Goal: Task Accomplishment & Management: Use online tool/utility

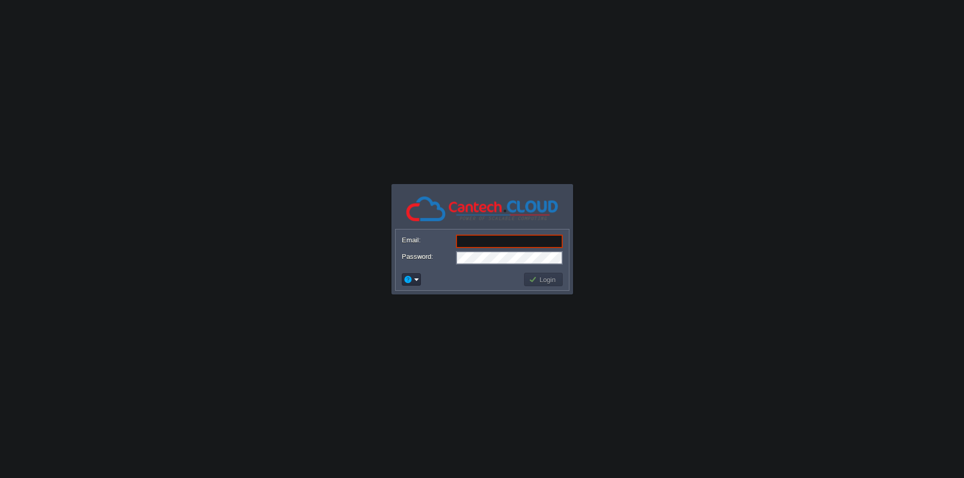
type input "[PERSON_NAME][EMAIL_ADDRESS][DOMAIN_NAME]"
click at [536, 284] on button "Login" at bounding box center [543, 279] width 30 height 9
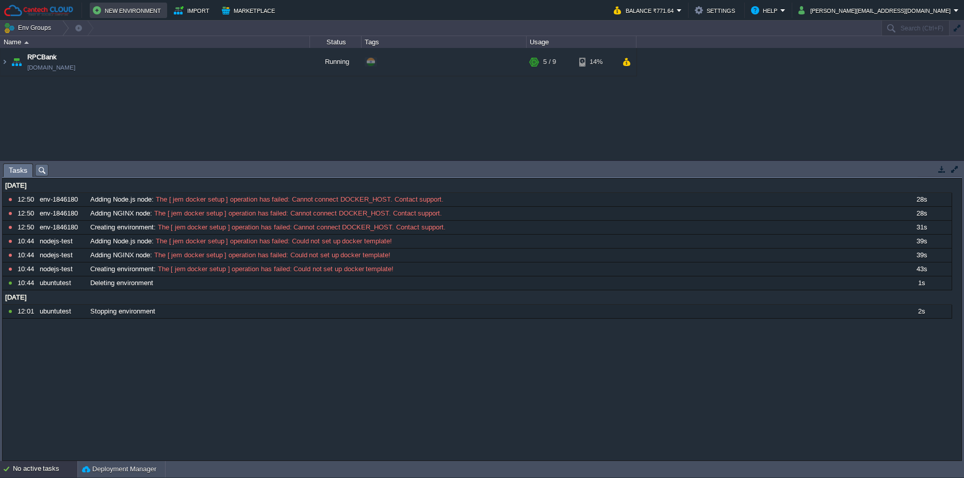
click at [137, 7] on button "New Environment" at bounding box center [128, 10] width 71 height 12
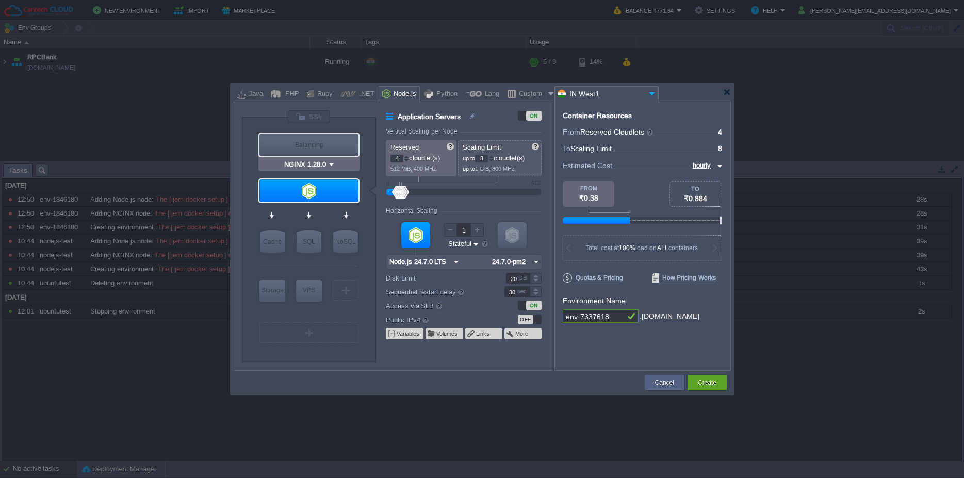
click at [307, 149] on div "Balancing" at bounding box center [308, 145] width 99 height 23
type input "Load Balancer"
type input "1"
type input "4"
type input "NGINX 1.28.0"
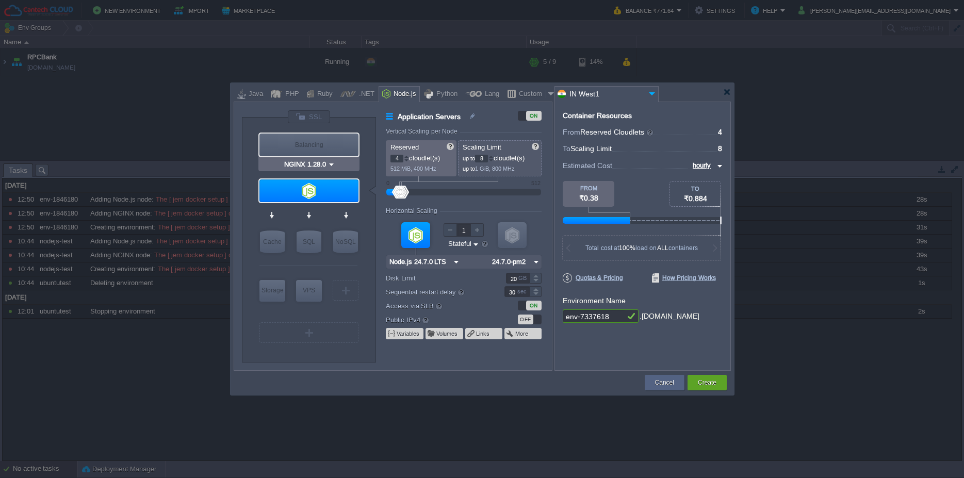
type input "1.28.0-almalinux-9"
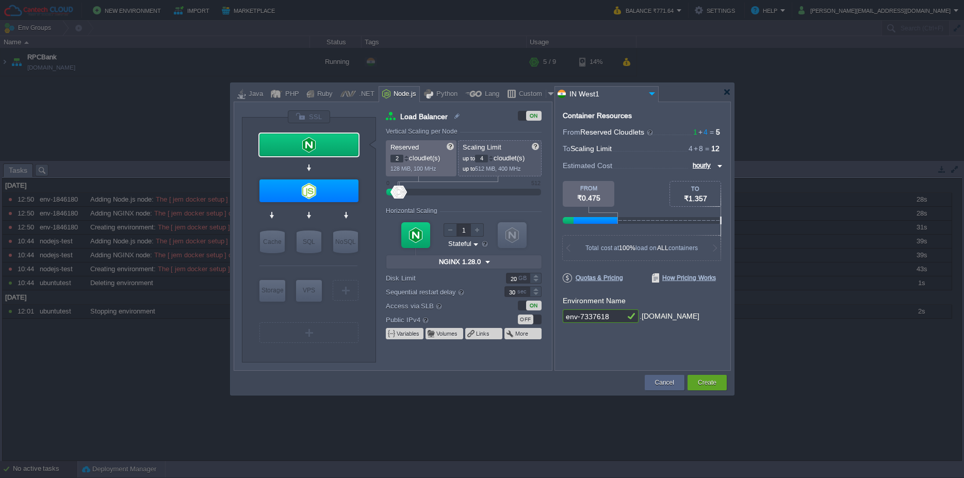
click at [407, 155] on div at bounding box center [406, 157] width 5 height 4
type input "3"
click at [407, 155] on div at bounding box center [406, 157] width 5 height 4
type input "Node.js 24.7.0 LTS"
click at [352, 192] on div at bounding box center [308, 190] width 99 height 23
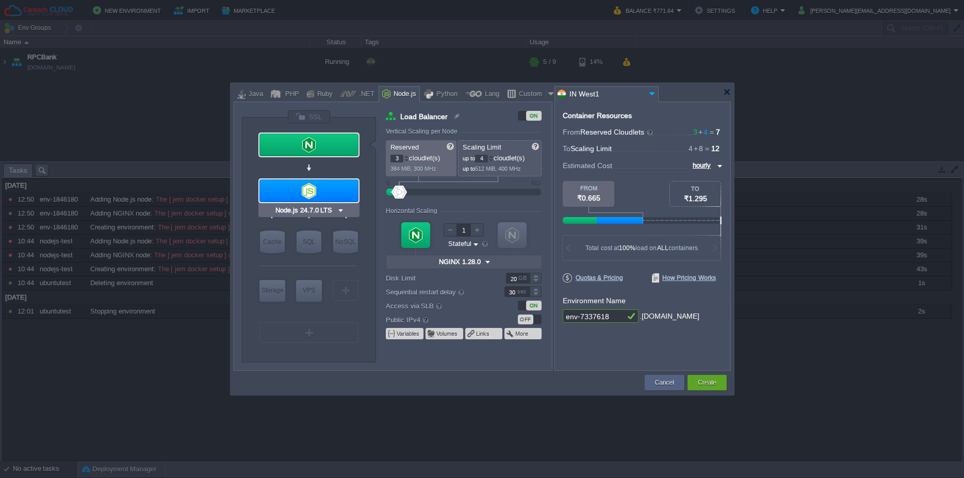
type input "Application Servers"
type input "4"
type input "8"
type input "Node.js 24.7.0 LTS"
type input "24.7.0-pm2"
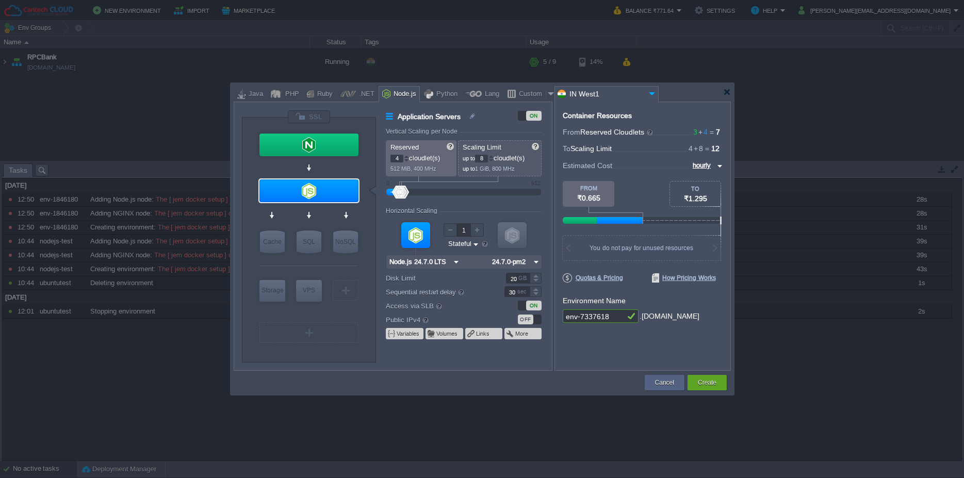
drag, startPoint x: 610, startPoint y: 318, endPoint x: 542, endPoint y: 313, distance: 68.8
click at [562, 313] on input "env-7337618" at bounding box center [593, 315] width 62 height 13
type input "nodejs-test"
click at [709, 376] on div "Create" at bounding box center [707, 382] width 24 height 15
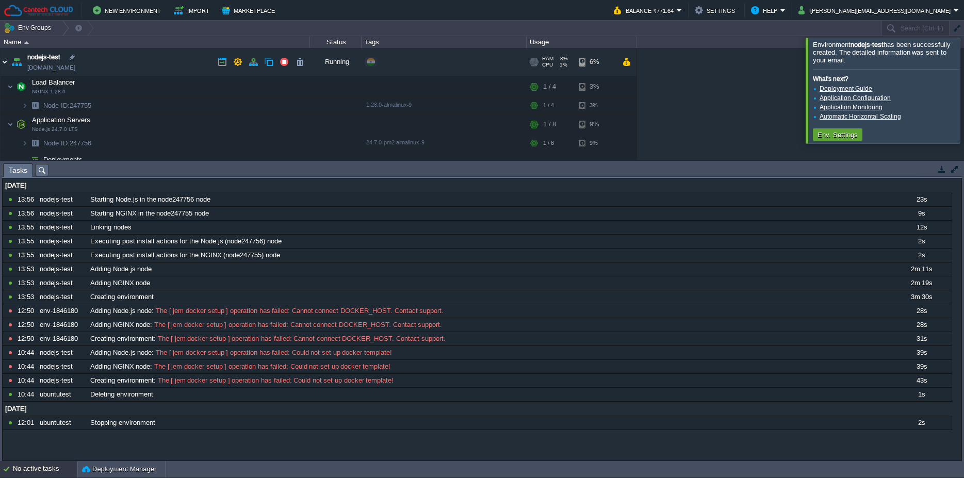
click at [5, 61] on img at bounding box center [5, 62] width 8 height 28
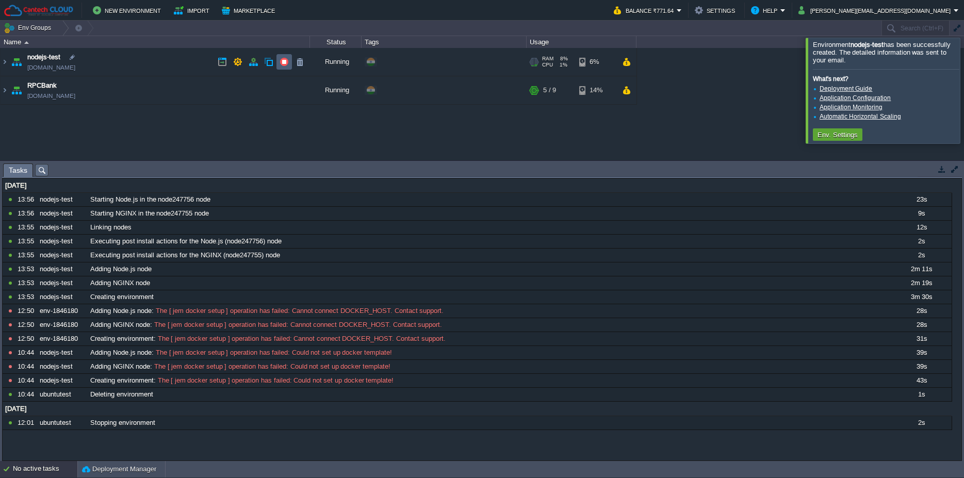
click at [291, 65] on td at bounding box center [283, 61] width 15 height 15
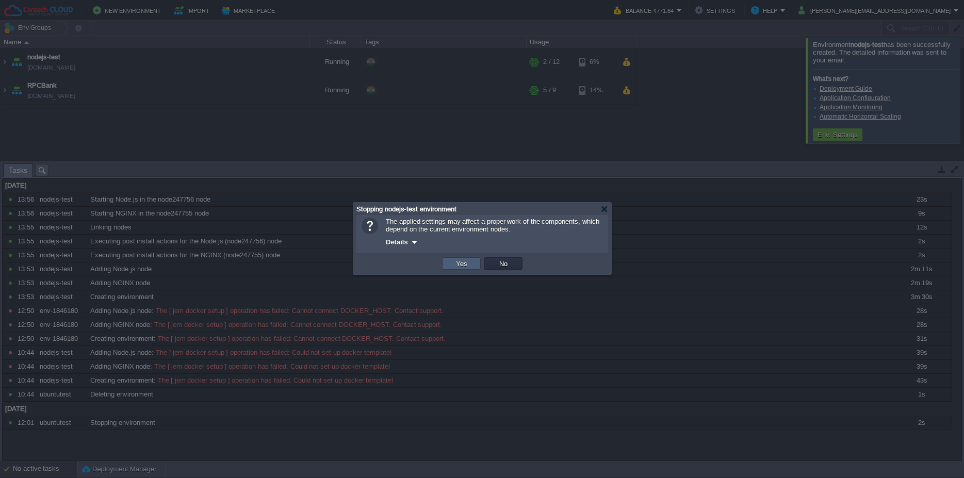
click at [464, 267] on button "Yes" at bounding box center [462, 263] width 18 height 9
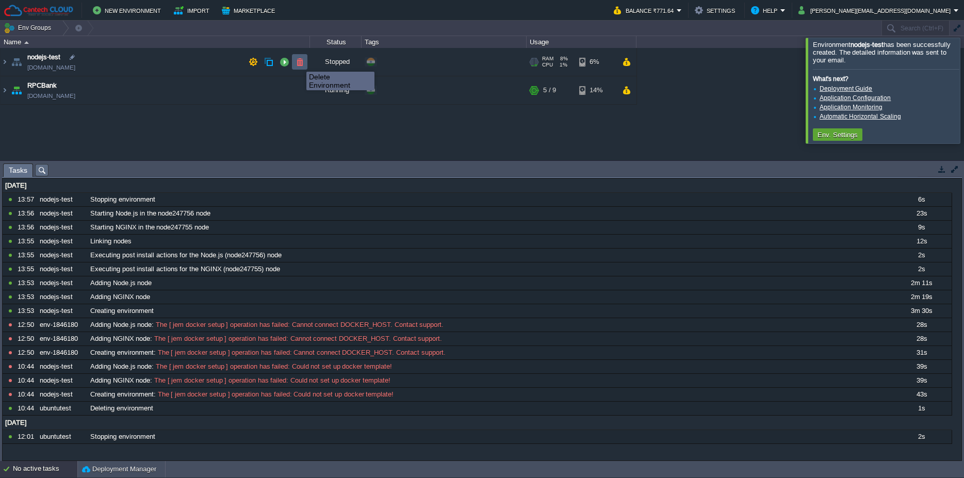
click at [298, 62] on button "button" at bounding box center [299, 61] width 9 height 9
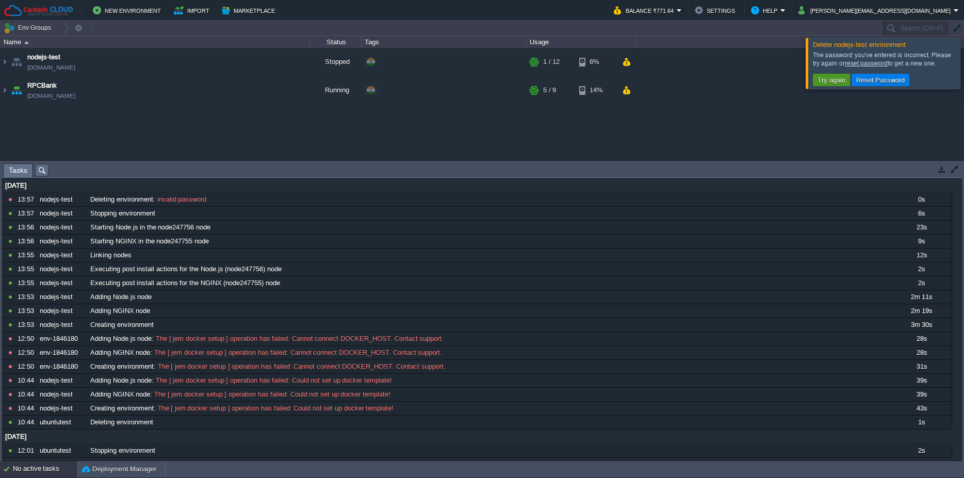
click at [840, 78] on button "Try again" at bounding box center [831, 79] width 34 height 9
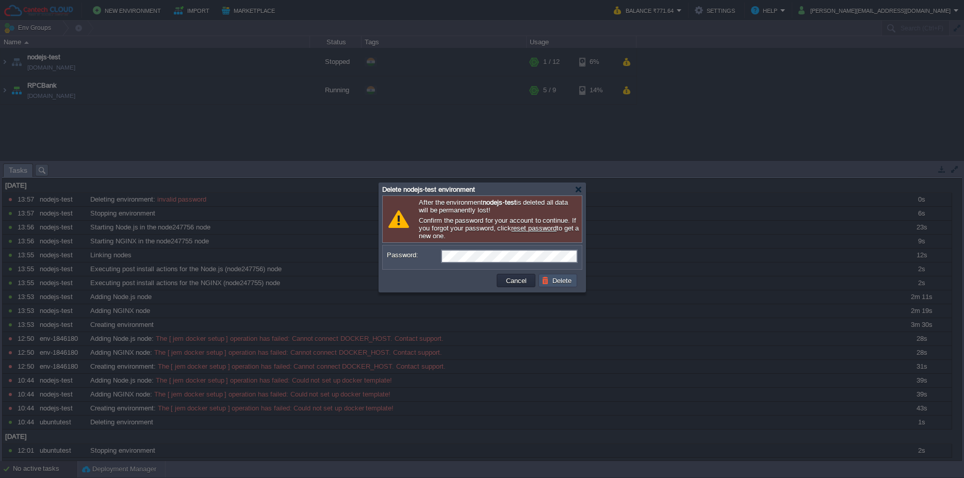
click at [549, 285] on button "Delete" at bounding box center [557, 280] width 33 height 9
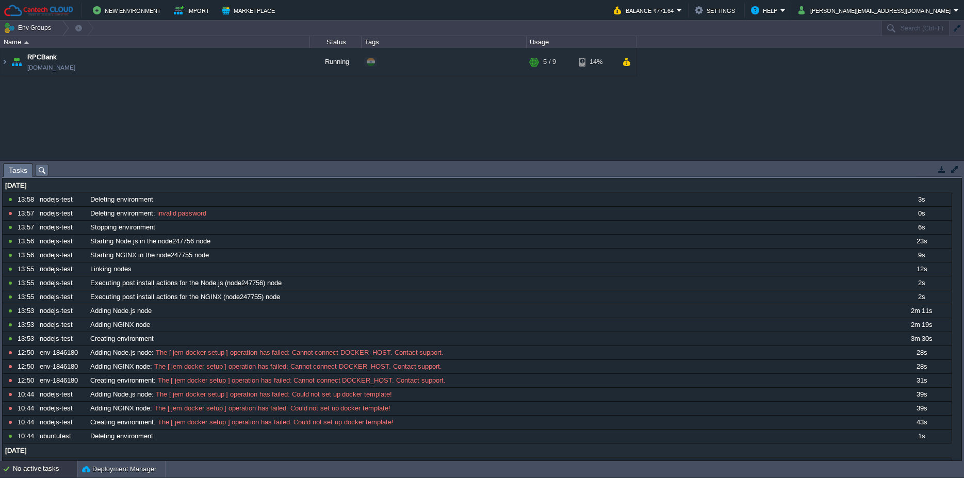
click at [56, 469] on div "No active tasks" at bounding box center [45, 469] width 64 height 16
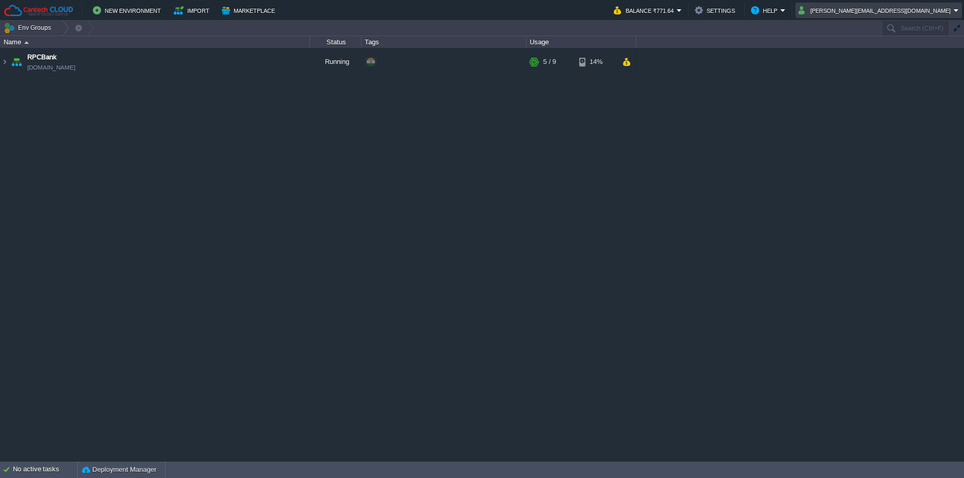
click at [880, 11] on button "[PERSON_NAME][EMAIL_ADDRESS][DOMAIN_NAME]" at bounding box center [875, 10] width 155 height 12
click at [881, 54] on span "Sign out" at bounding box center [877, 55] width 25 height 8
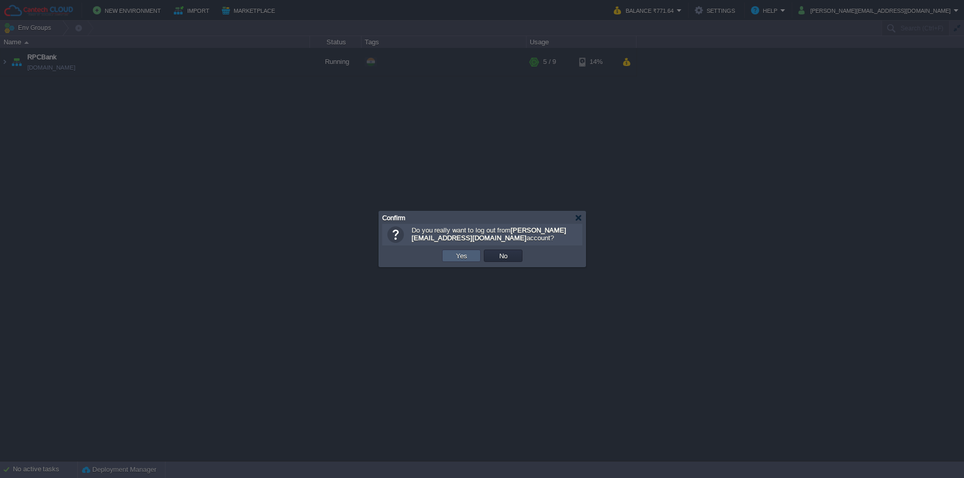
click at [463, 251] on td "Yes" at bounding box center [461, 256] width 39 height 12
